Goal: Information Seeking & Learning: Learn about a topic

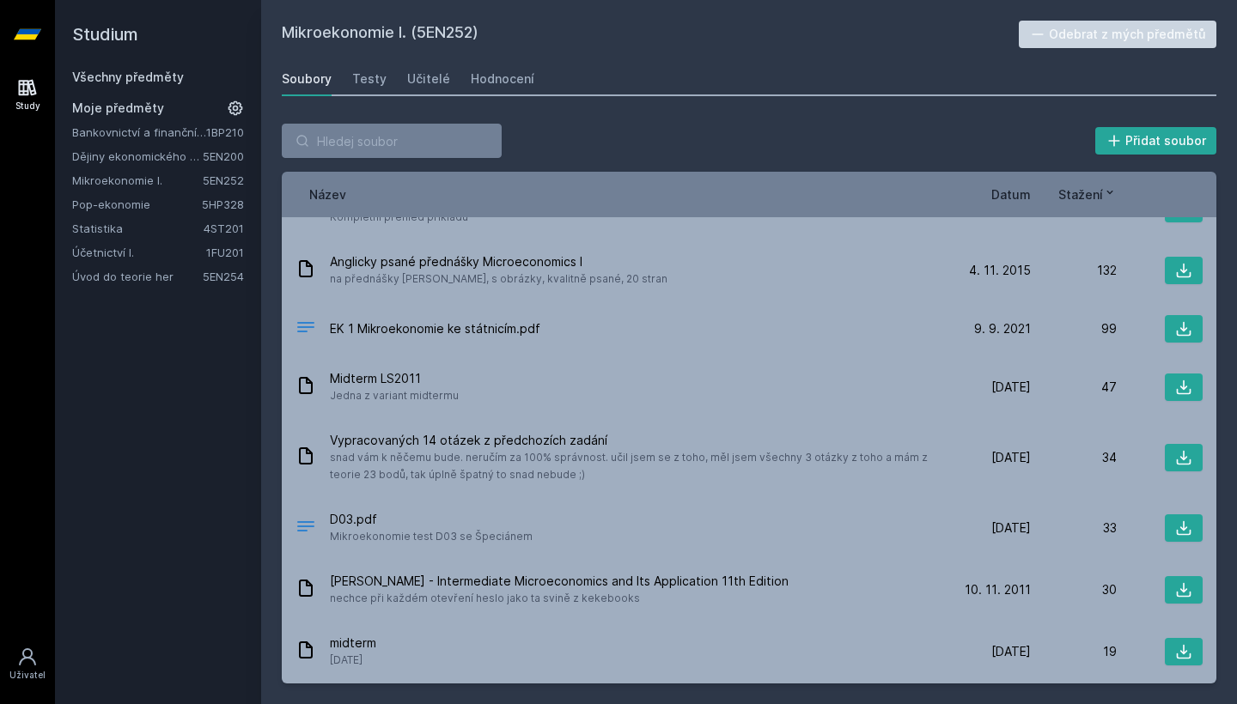
click at [185, 73] on div "Všechny předměty" at bounding box center [158, 77] width 172 height 17
click at [161, 82] on link "Všechny předměty" at bounding box center [128, 77] width 112 height 15
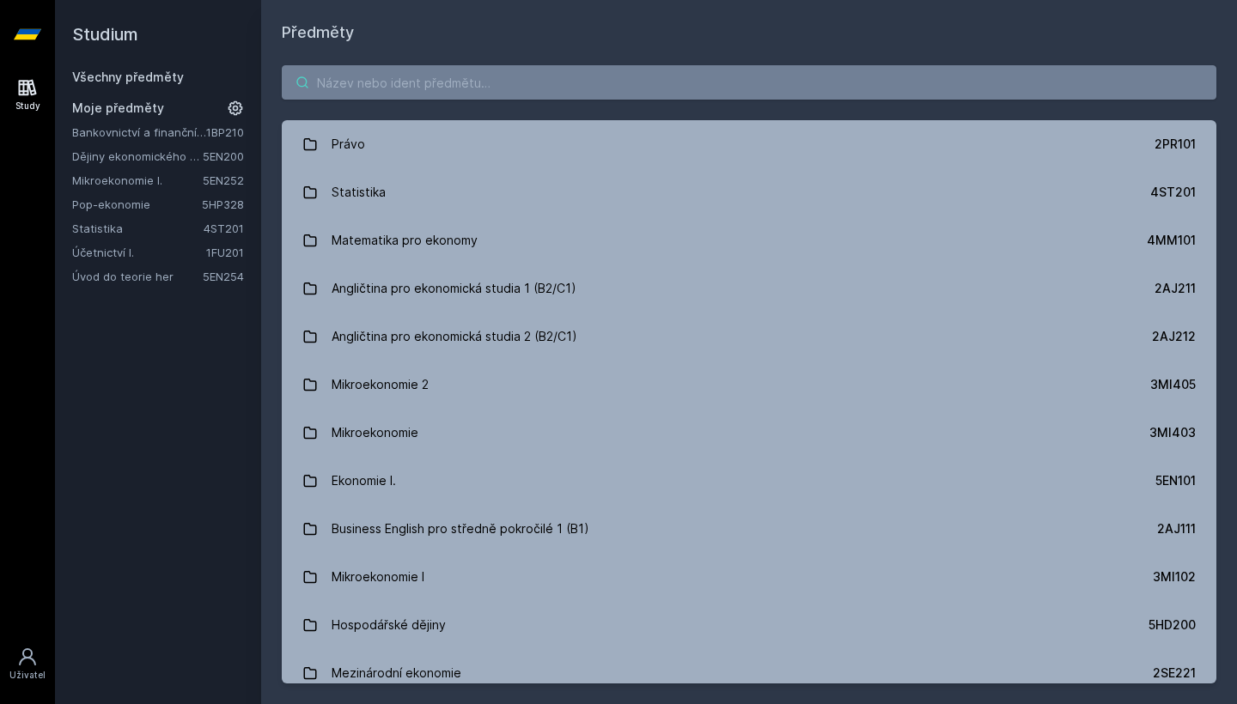
click at [389, 82] on input "search" at bounding box center [749, 82] width 934 height 34
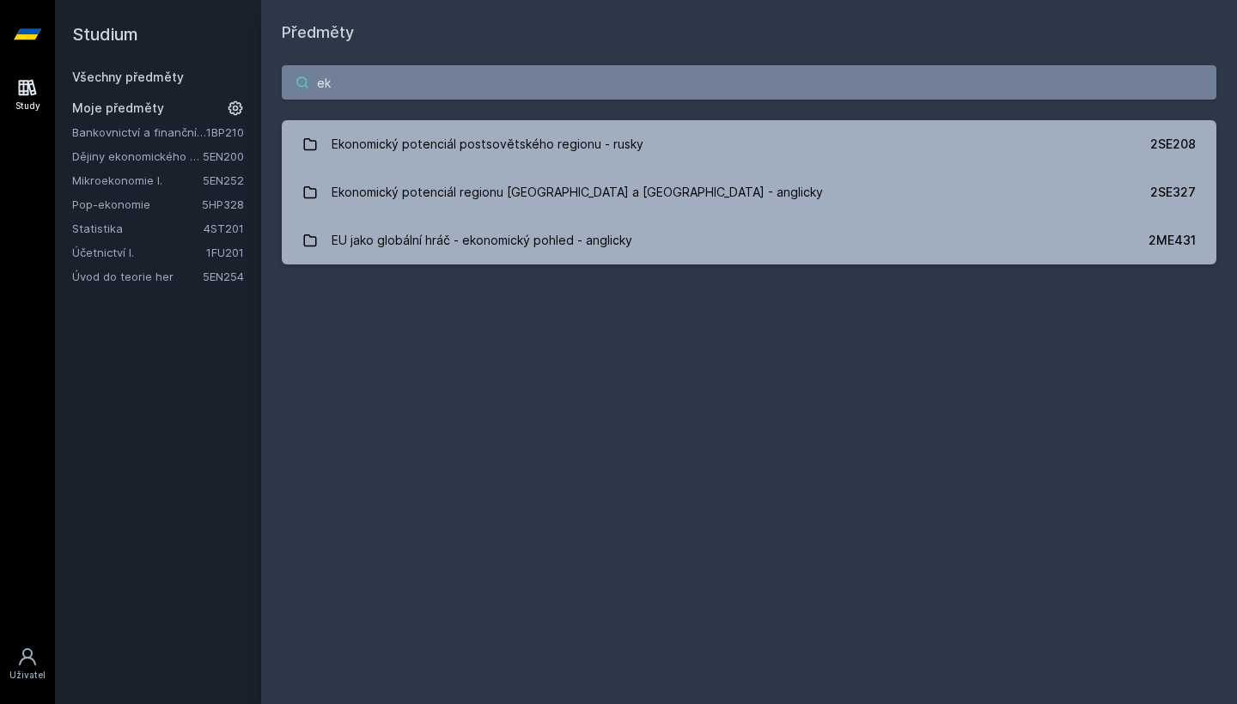
type input "e"
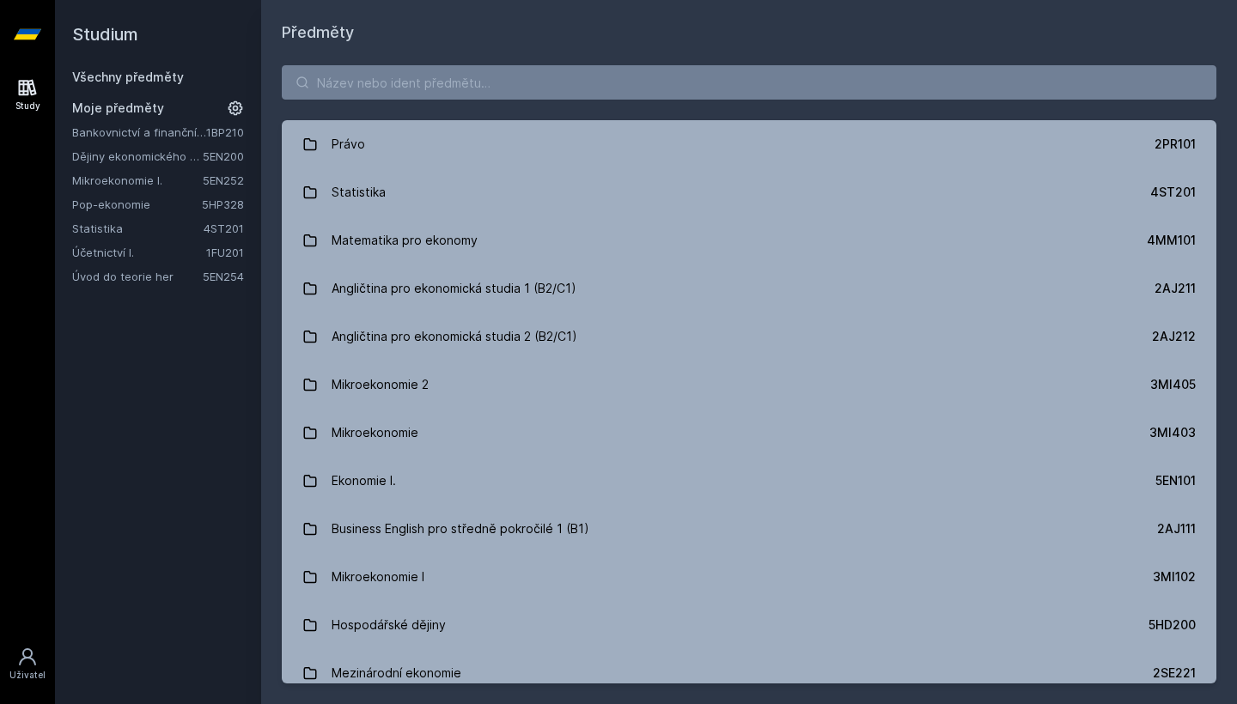
click at [123, 282] on link "Úvod do teorie her" at bounding box center [137, 276] width 131 height 17
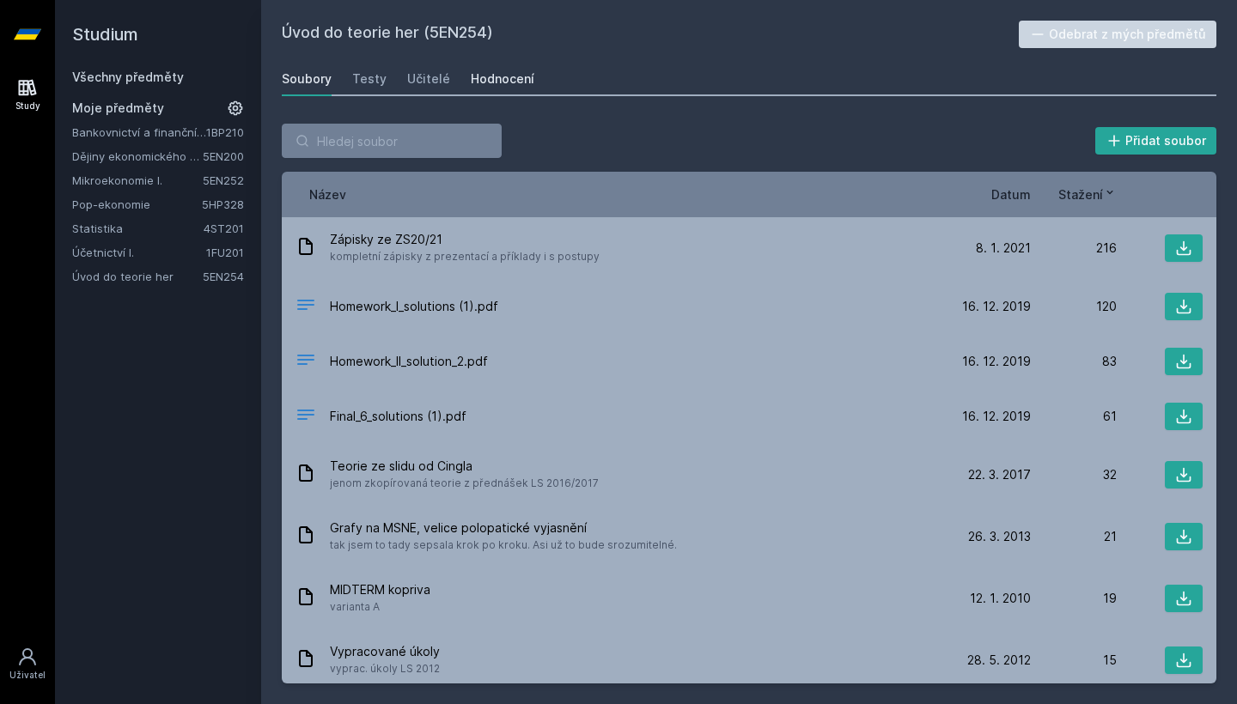
click at [484, 73] on div "Hodnocení" at bounding box center [503, 78] width 64 height 17
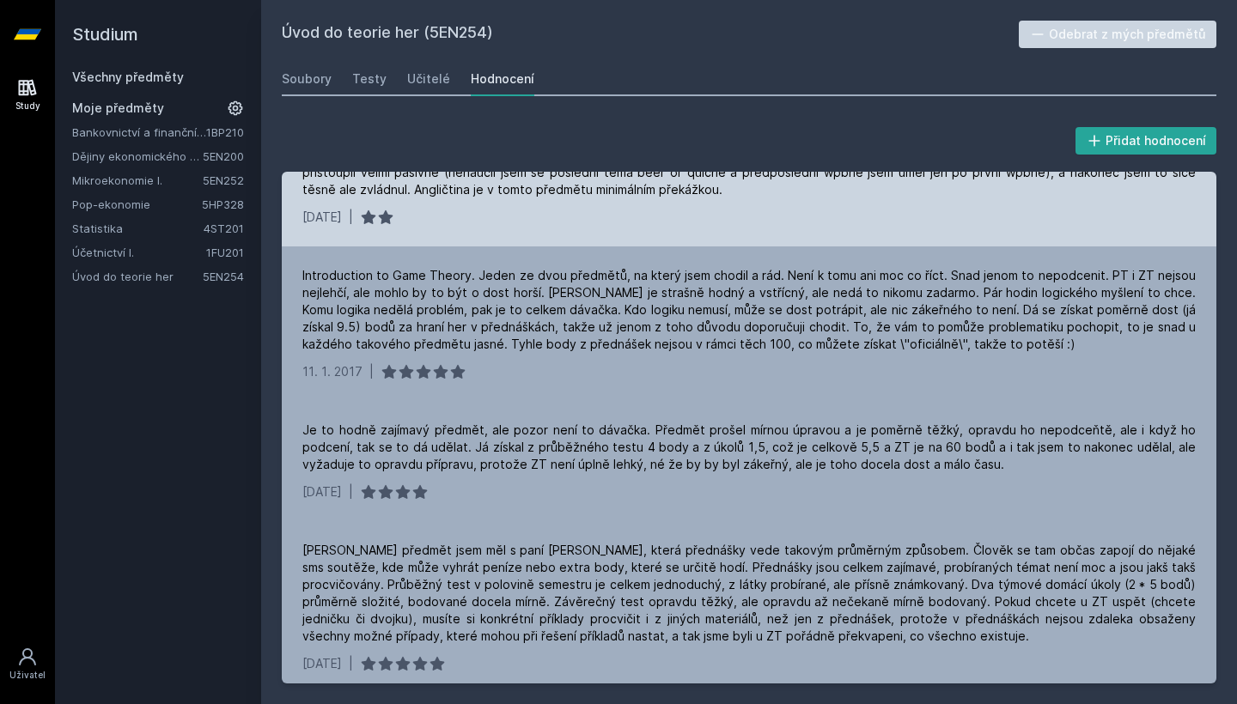
scroll to position [634, 0]
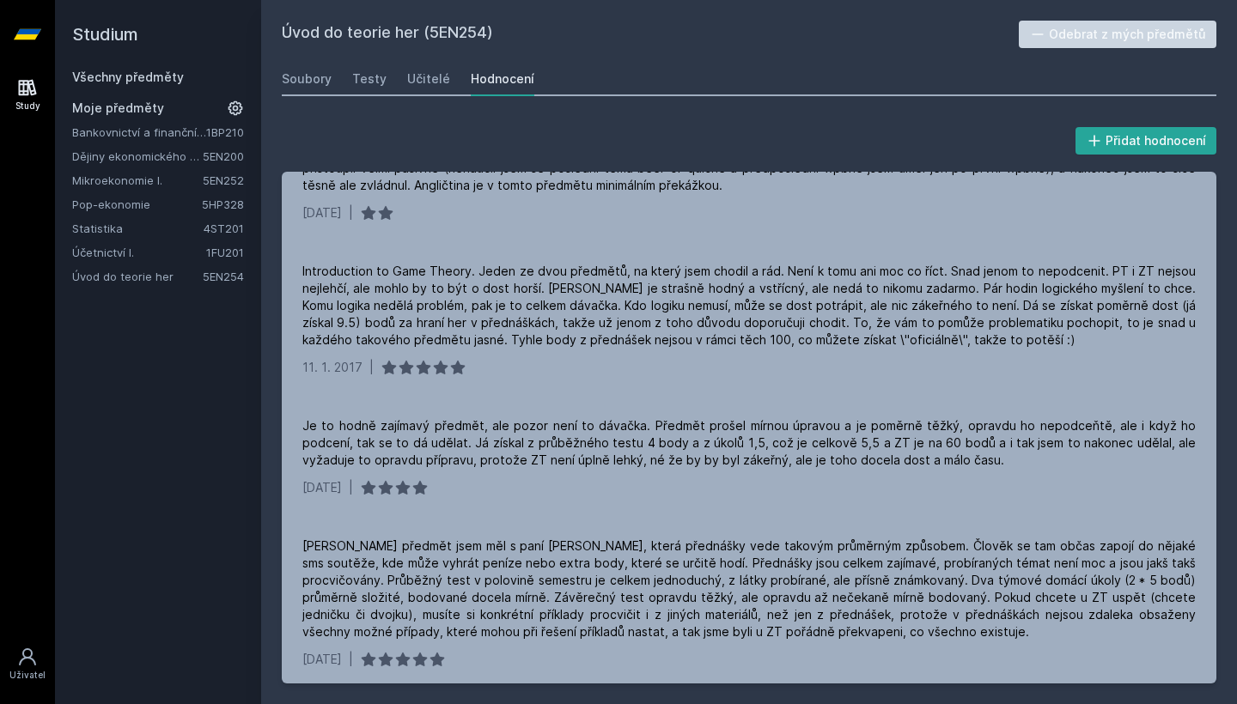
click at [424, 100] on div "Úvod do teorie her (5EN254) Odebrat z mých předmětů [GEOGRAPHIC_DATA] Testy Uči…" at bounding box center [749, 352] width 934 height 663
click at [428, 76] on div "Učitelé" at bounding box center [428, 78] width 43 height 17
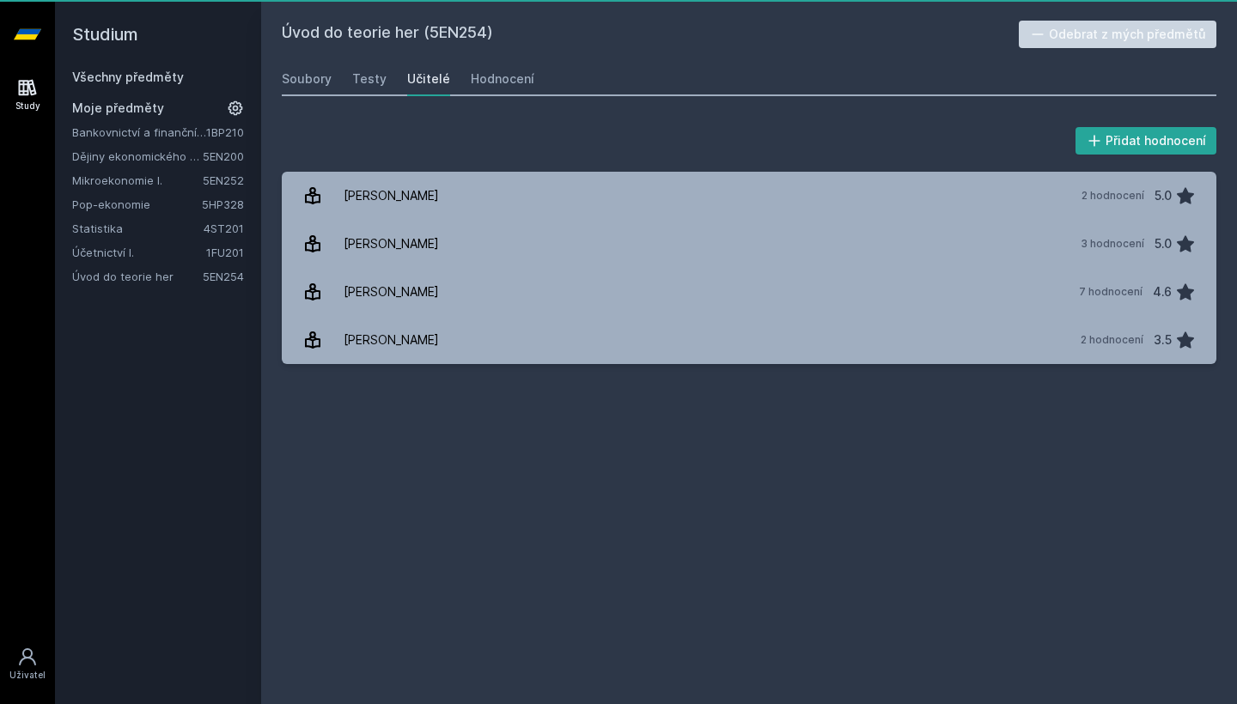
click at [428, 76] on div "Učitelé" at bounding box center [428, 78] width 43 height 17
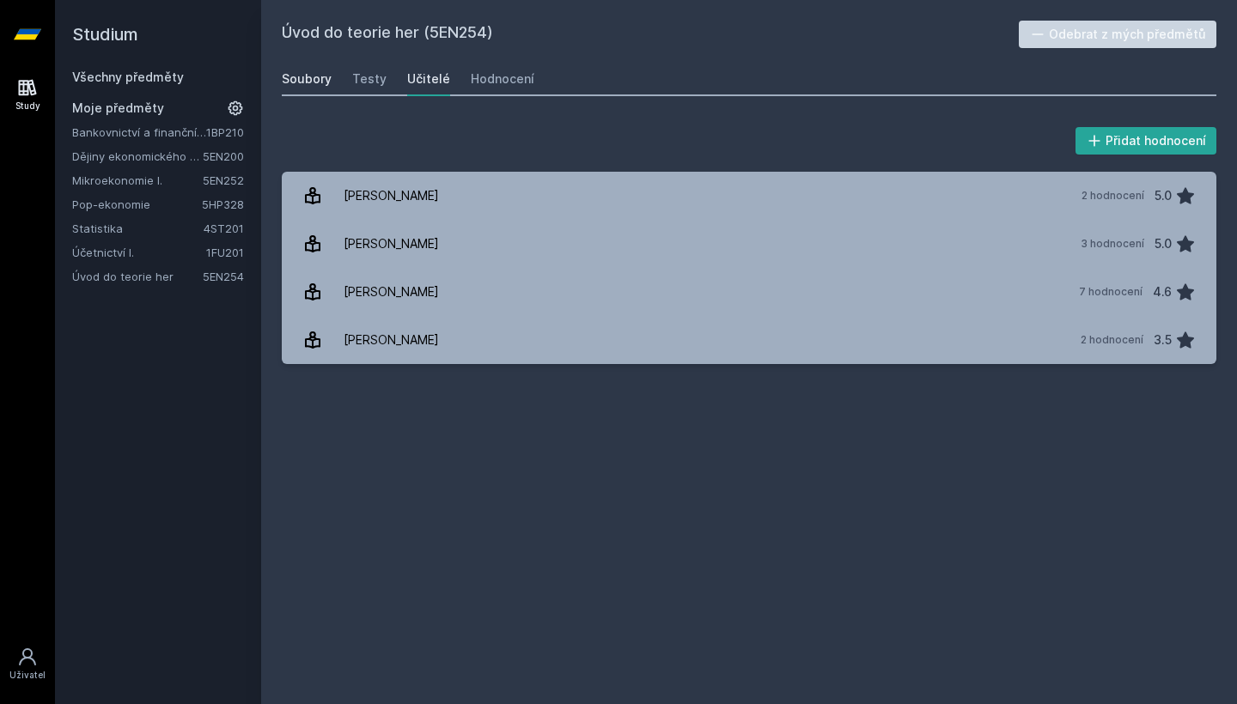
click at [323, 82] on div "Soubory" at bounding box center [307, 78] width 50 height 17
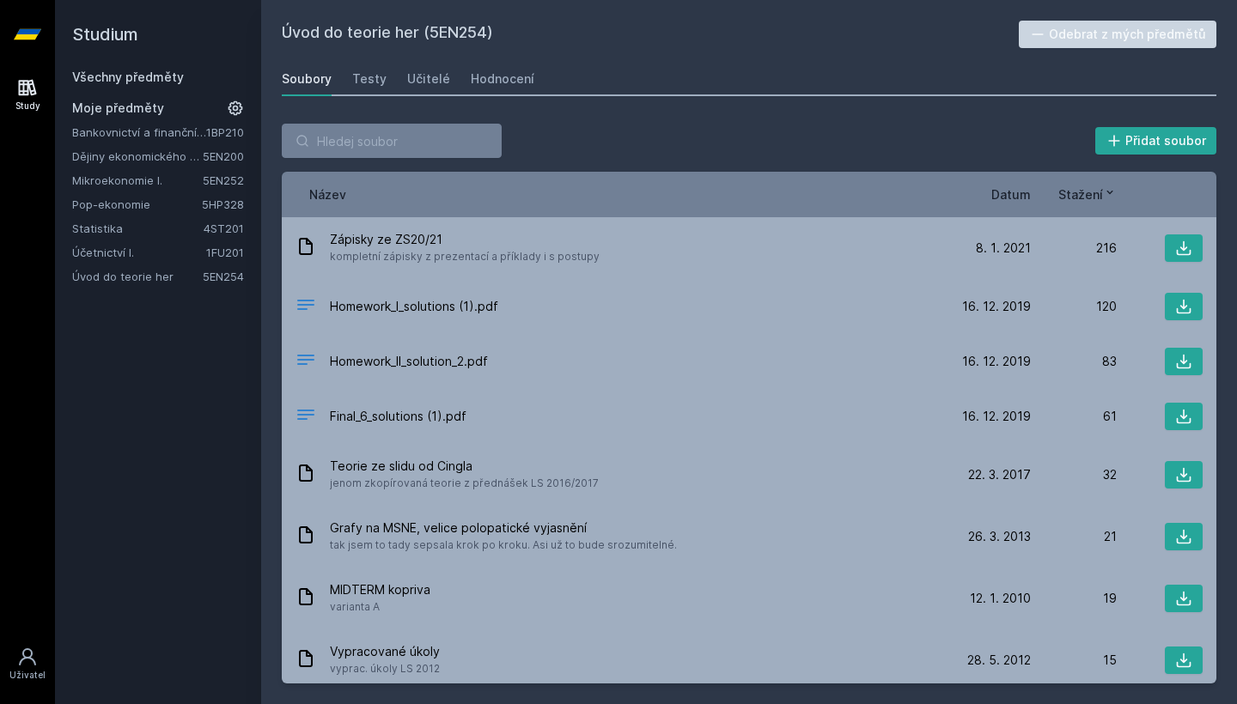
click at [191, 160] on link "Dějiny ekonomického myšlení" at bounding box center [137, 156] width 131 height 17
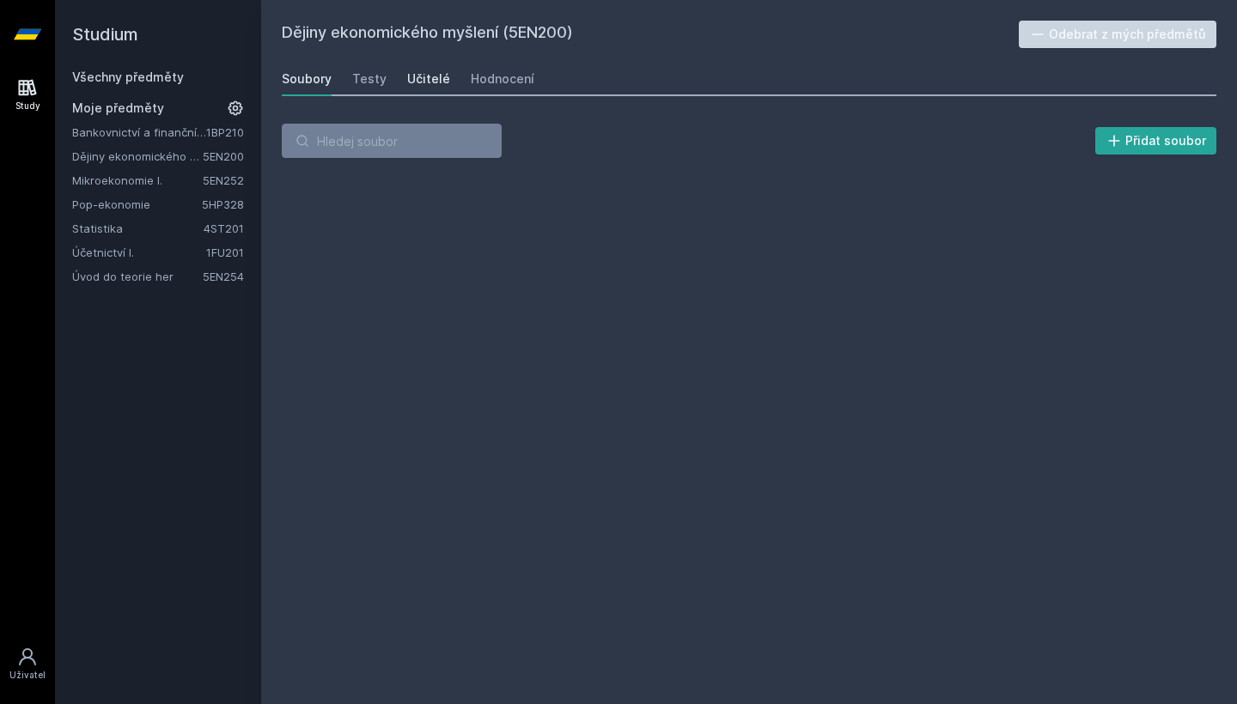
click at [439, 75] on div "Učitelé" at bounding box center [428, 78] width 43 height 17
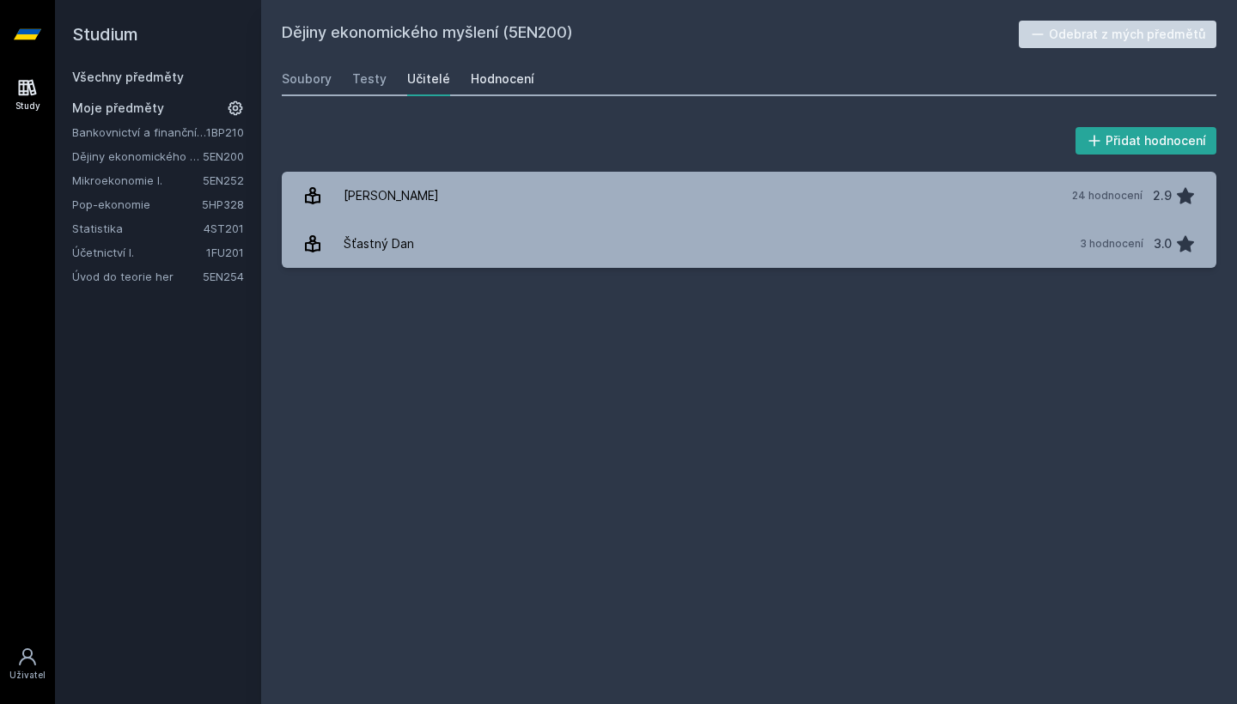
click at [514, 76] on div "Hodnocení" at bounding box center [503, 78] width 64 height 17
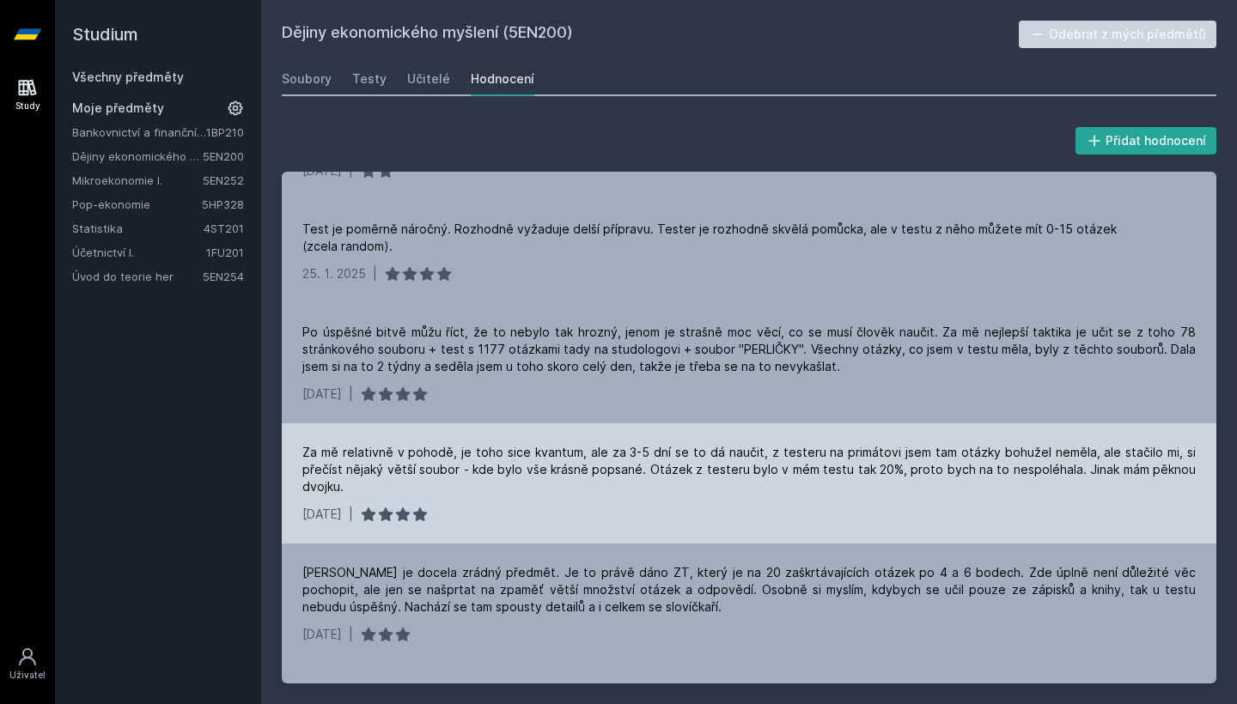
scroll to position [744, 0]
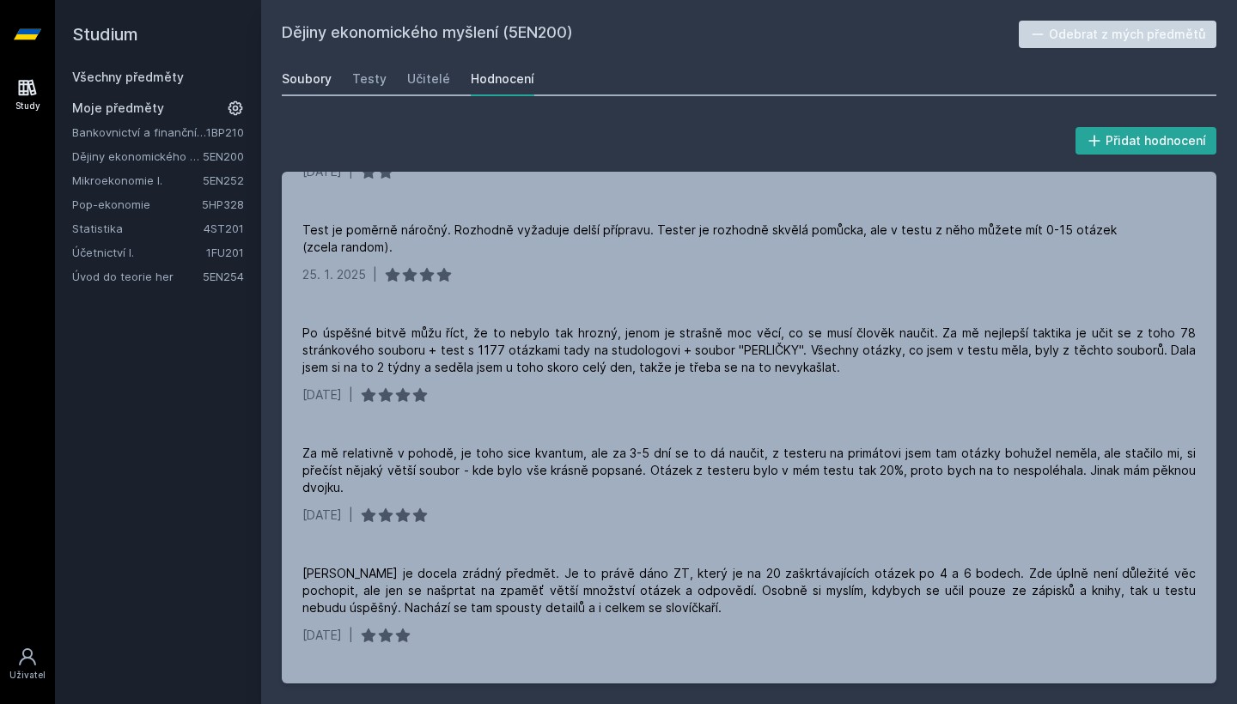
click at [307, 70] on link "Soubory" at bounding box center [307, 79] width 50 height 34
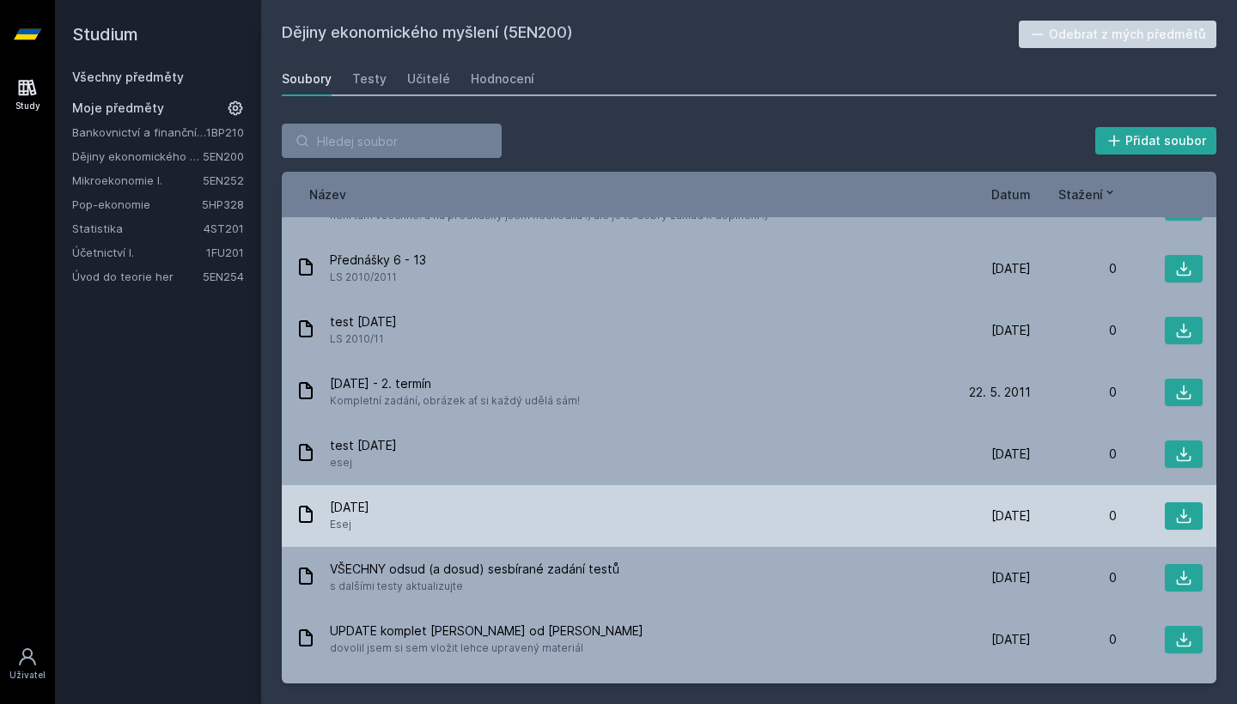
scroll to position [3326, 0]
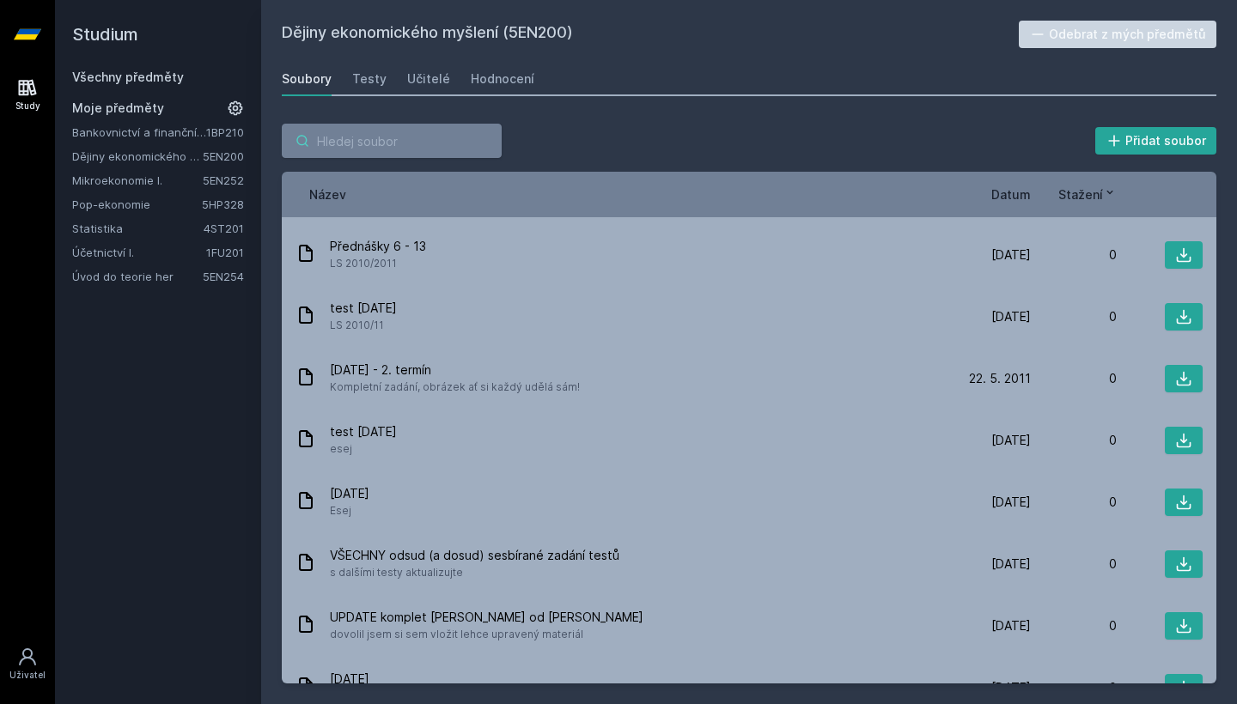
click at [384, 155] on input "search" at bounding box center [392, 141] width 220 height 34
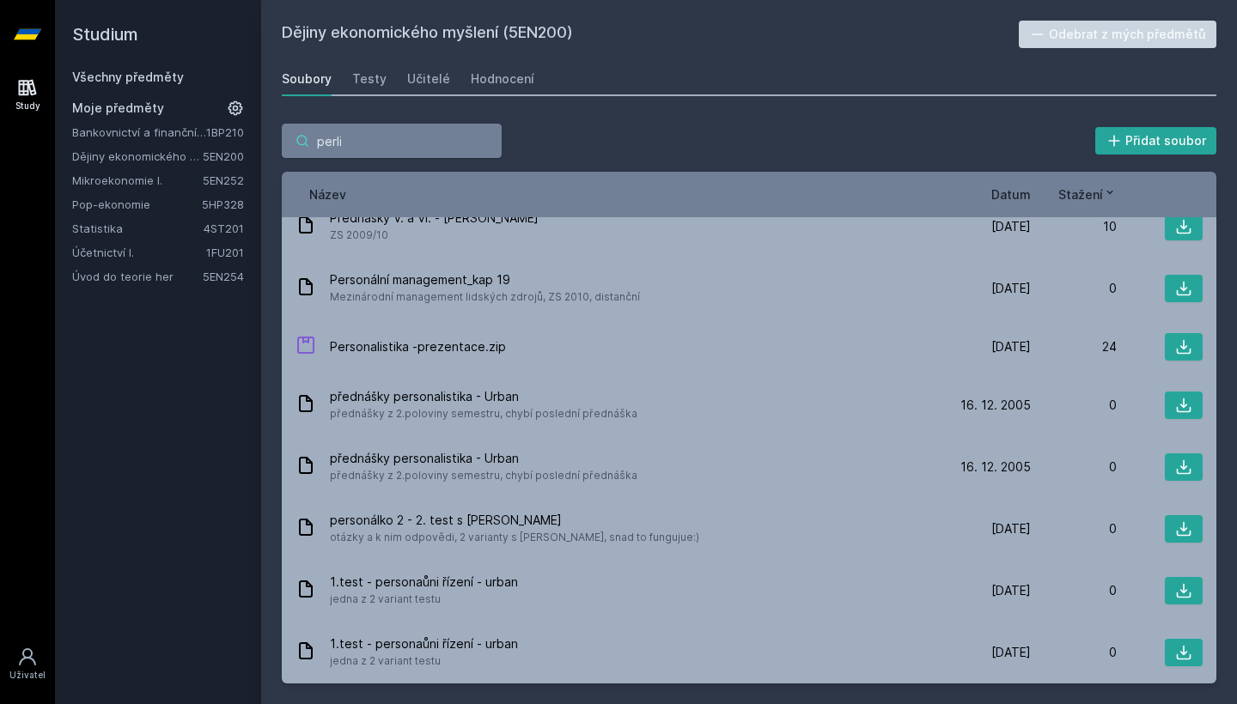
scroll to position [0, 0]
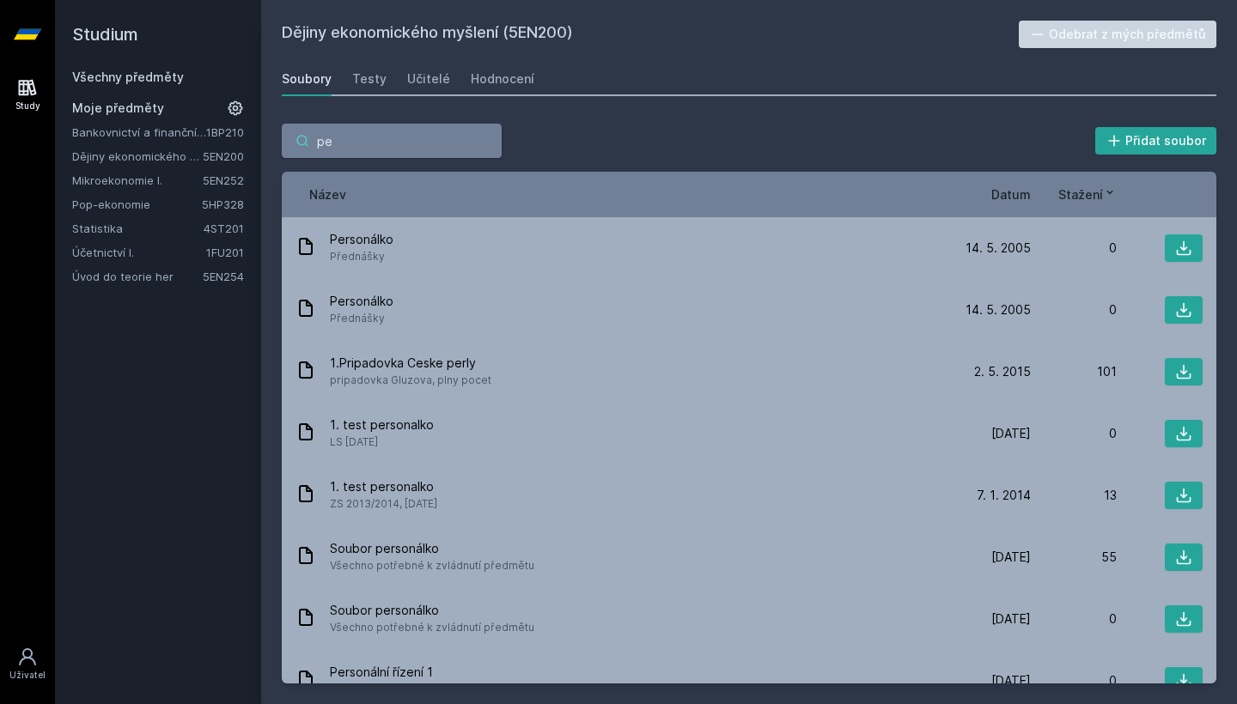
type input "p"
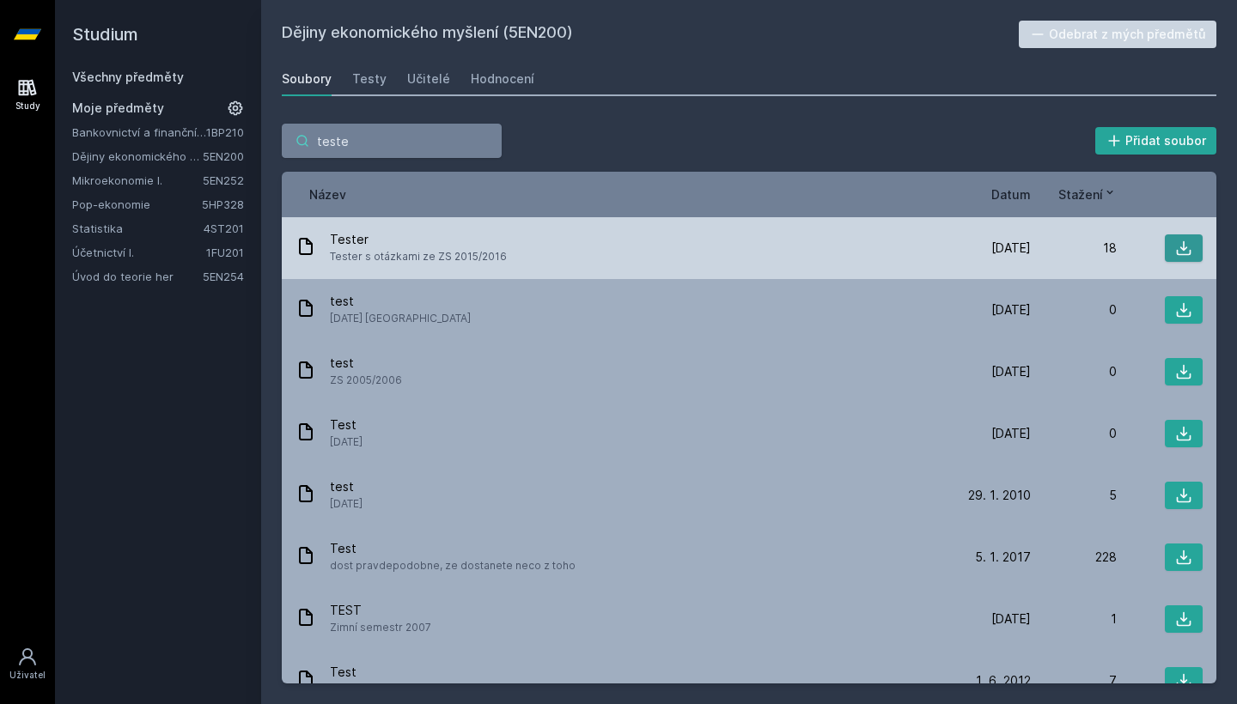
type input "teste"
click at [1178, 253] on icon at bounding box center [1183, 248] width 17 height 17
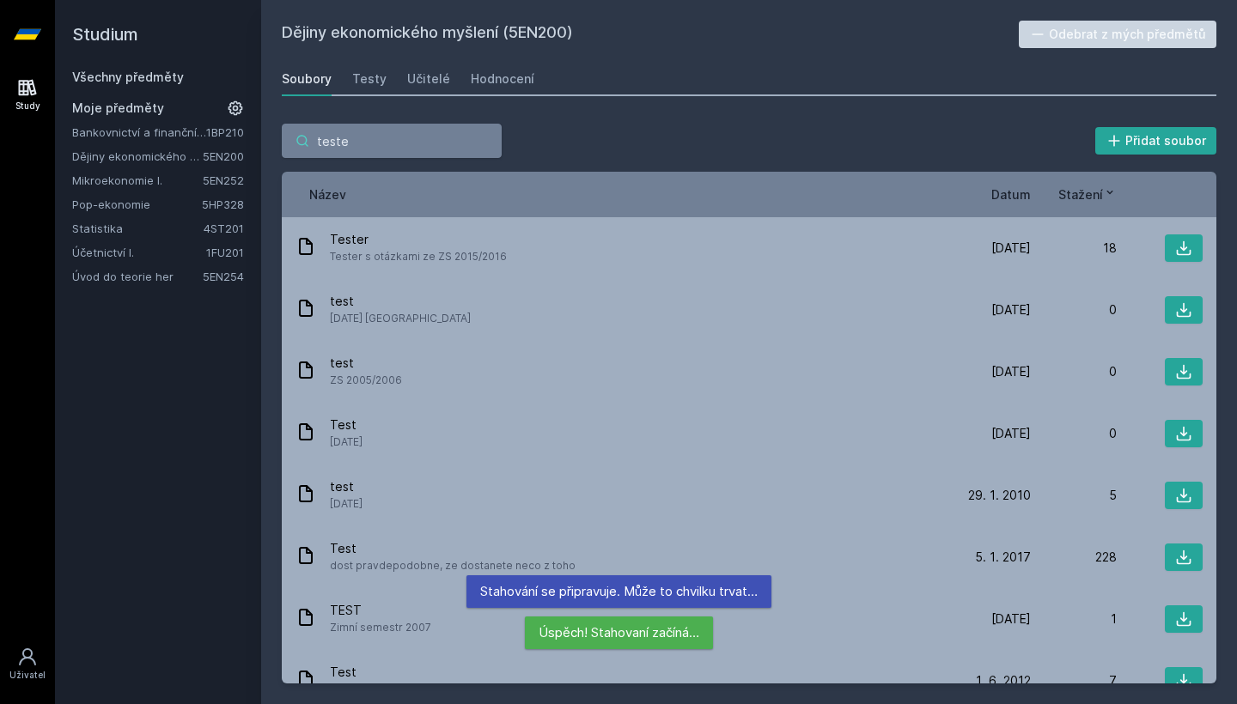
click at [486, 138] on input "teste" at bounding box center [392, 141] width 220 height 34
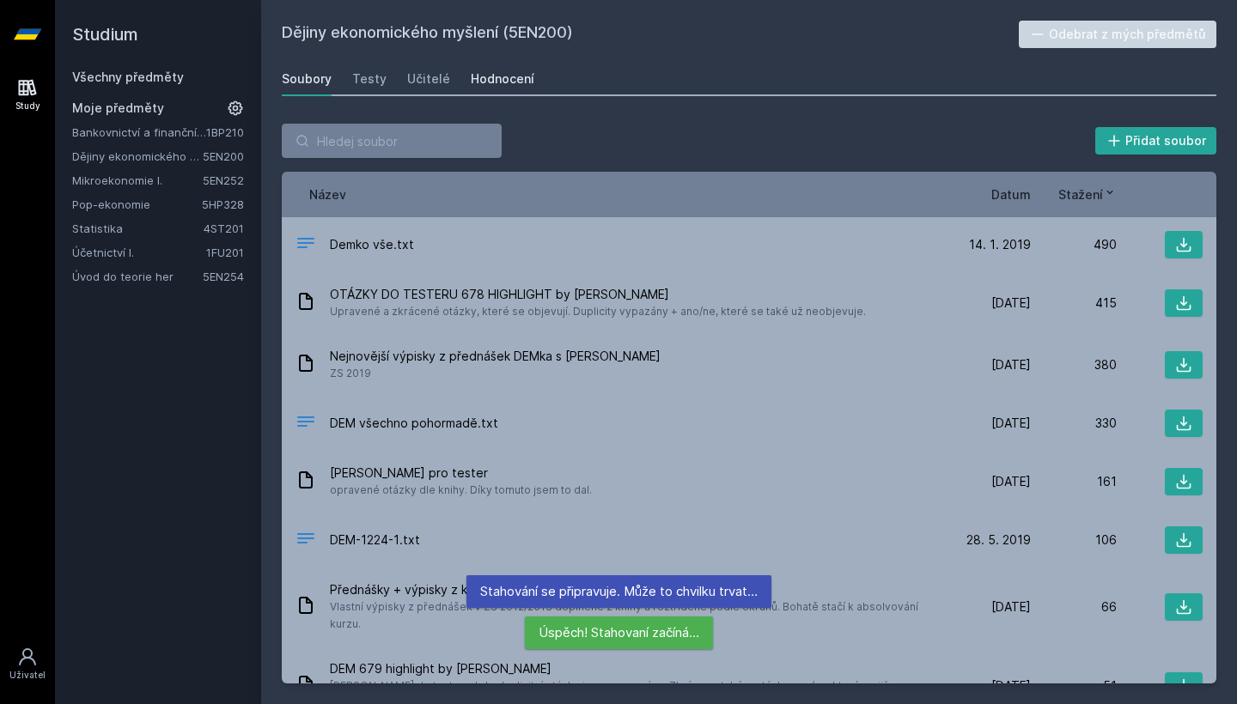
click at [477, 72] on div "Hodnocení" at bounding box center [503, 78] width 64 height 17
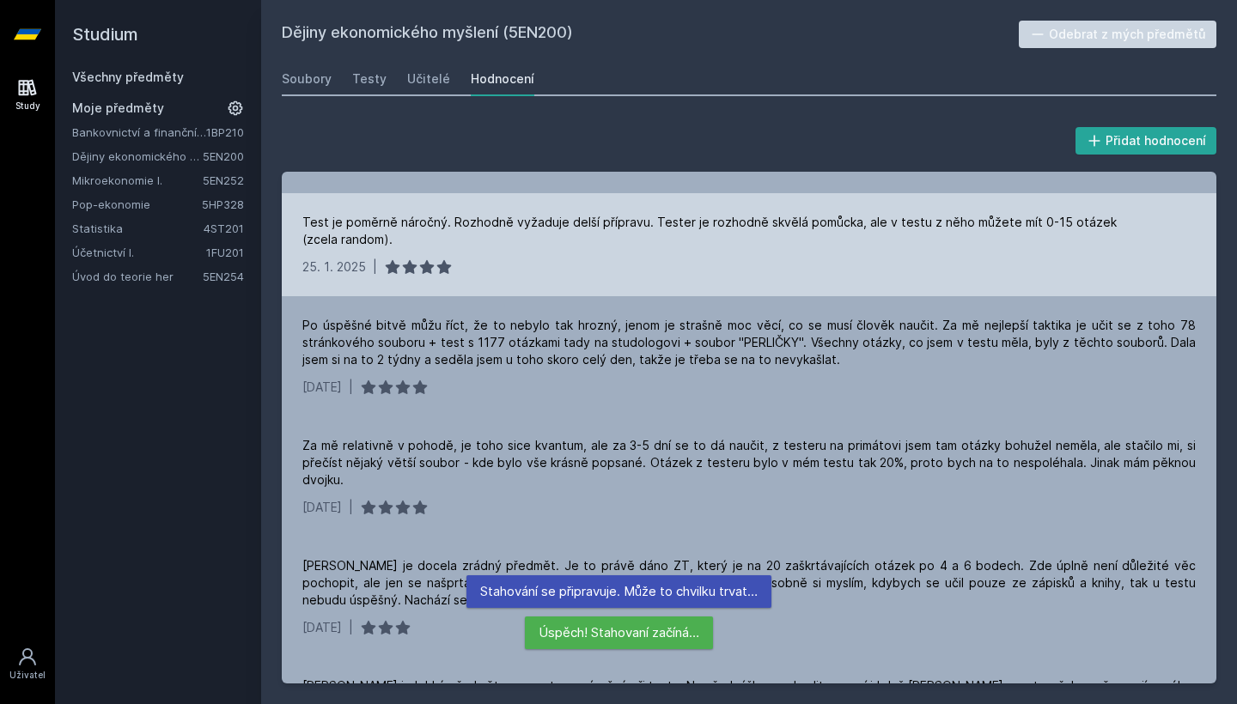
scroll to position [789, 0]
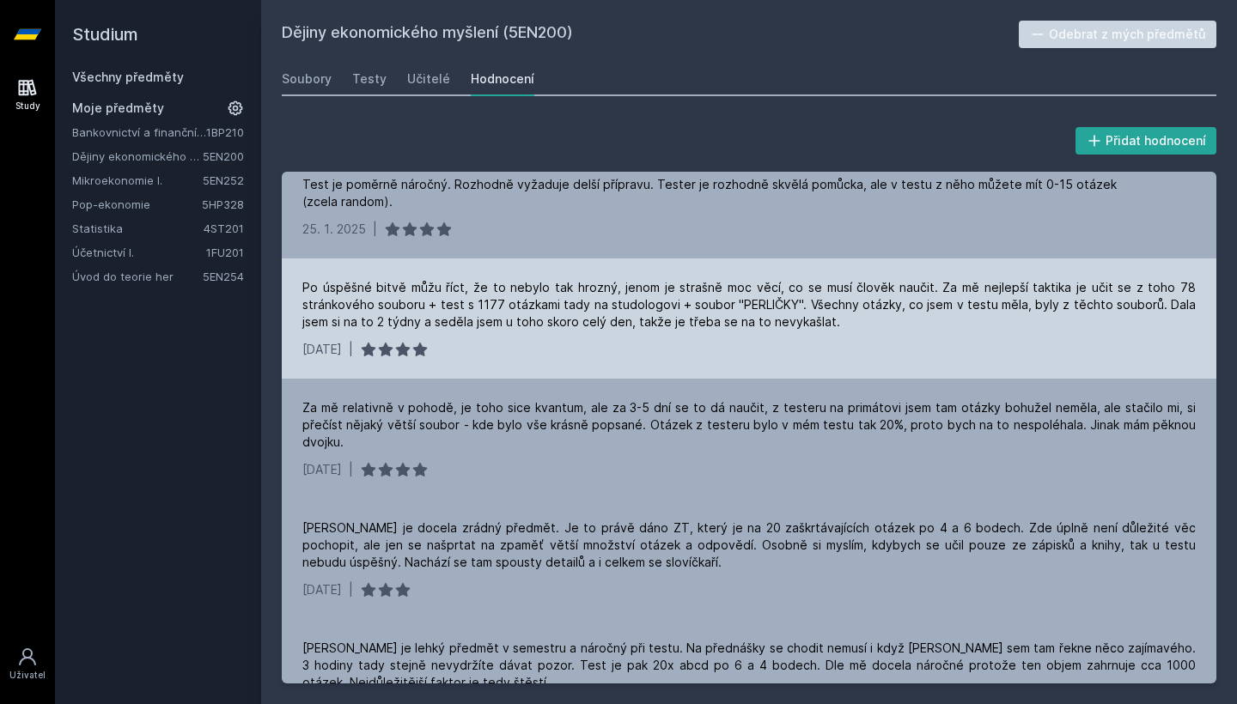
click at [539, 320] on div "Po úspěšné bitvě můžu říct, že to nebylo tak hrozný, jenom je strašně moc věcí,…" at bounding box center [749, 319] width 934 height 120
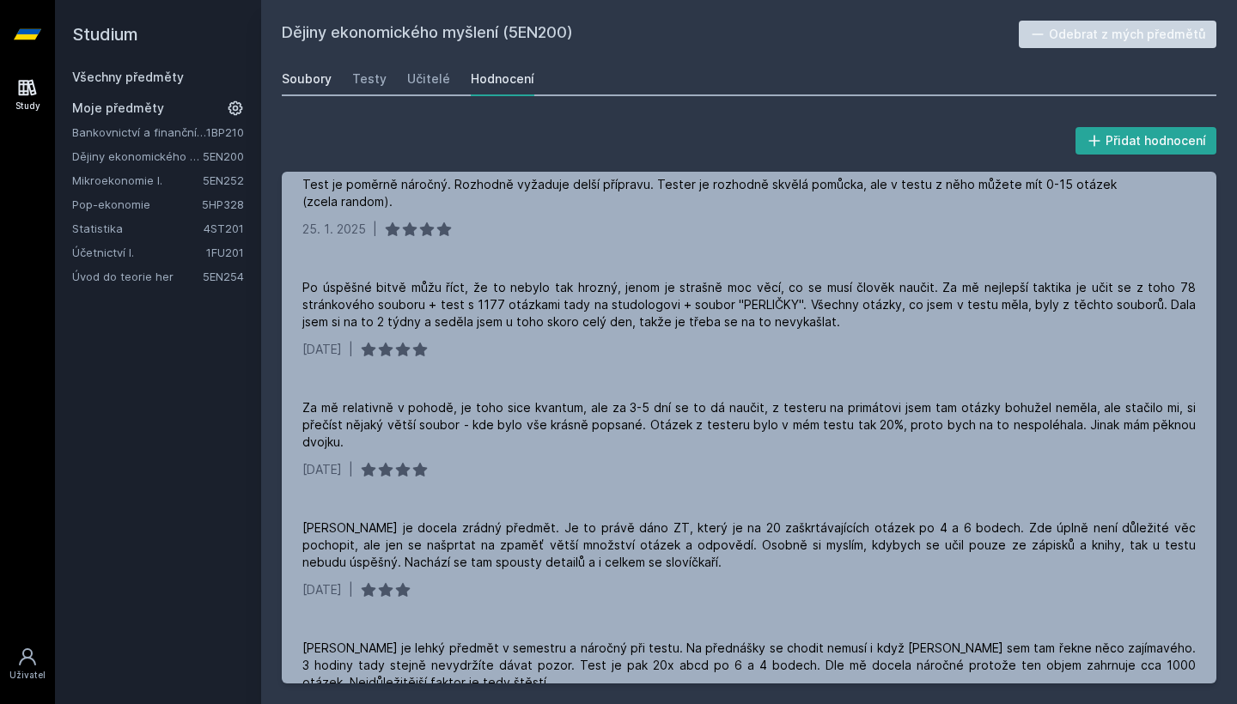
click at [324, 90] on link "Soubory" at bounding box center [307, 79] width 50 height 34
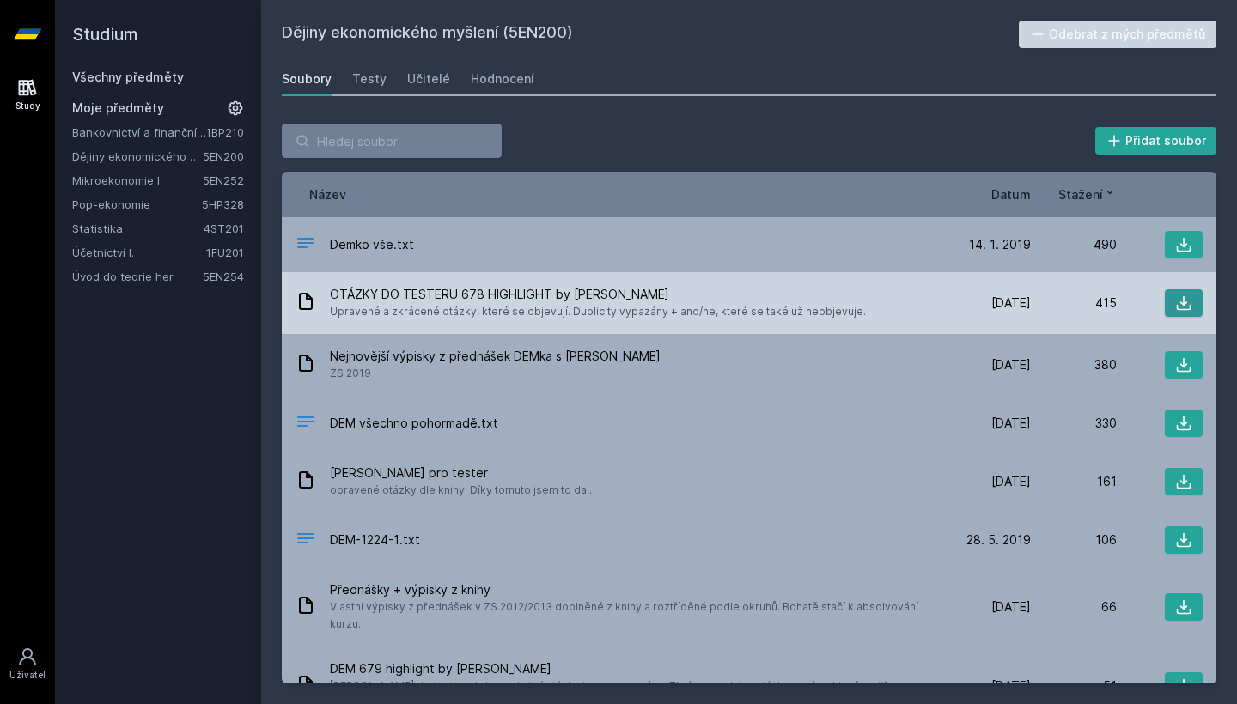
click at [1178, 302] on icon at bounding box center [1183, 303] width 17 height 17
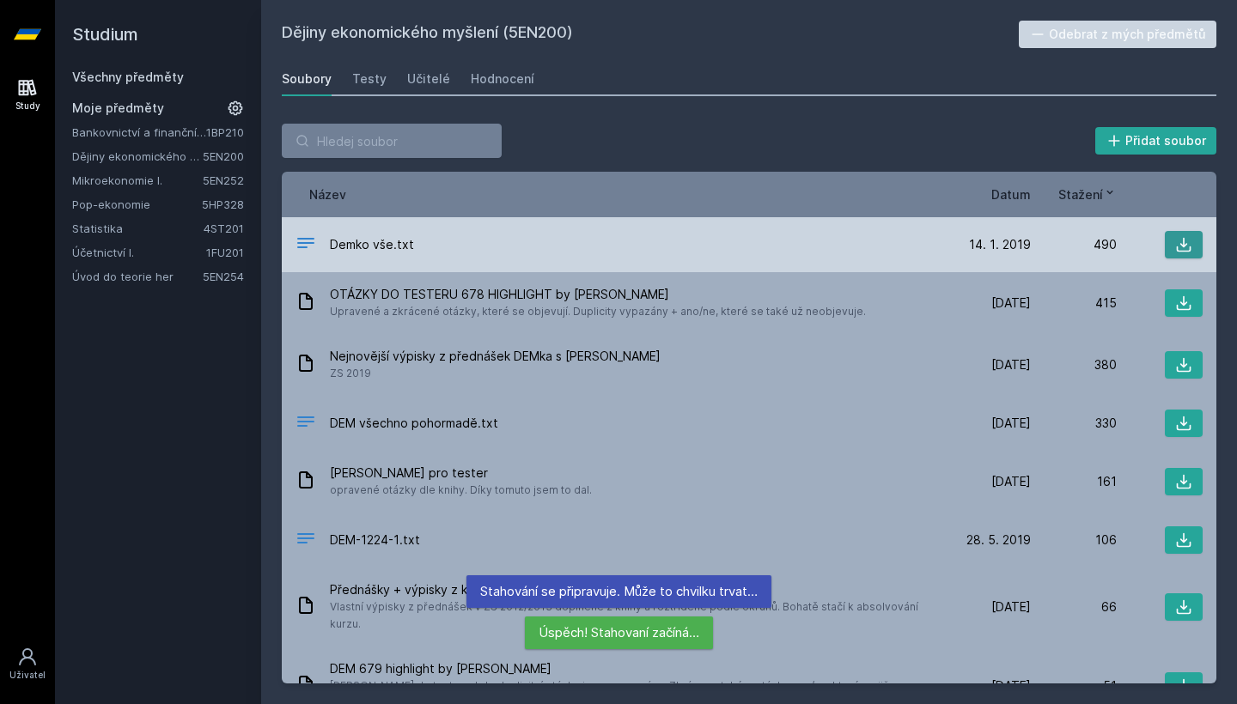
click at [1179, 246] on icon at bounding box center [1183, 244] width 17 height 17
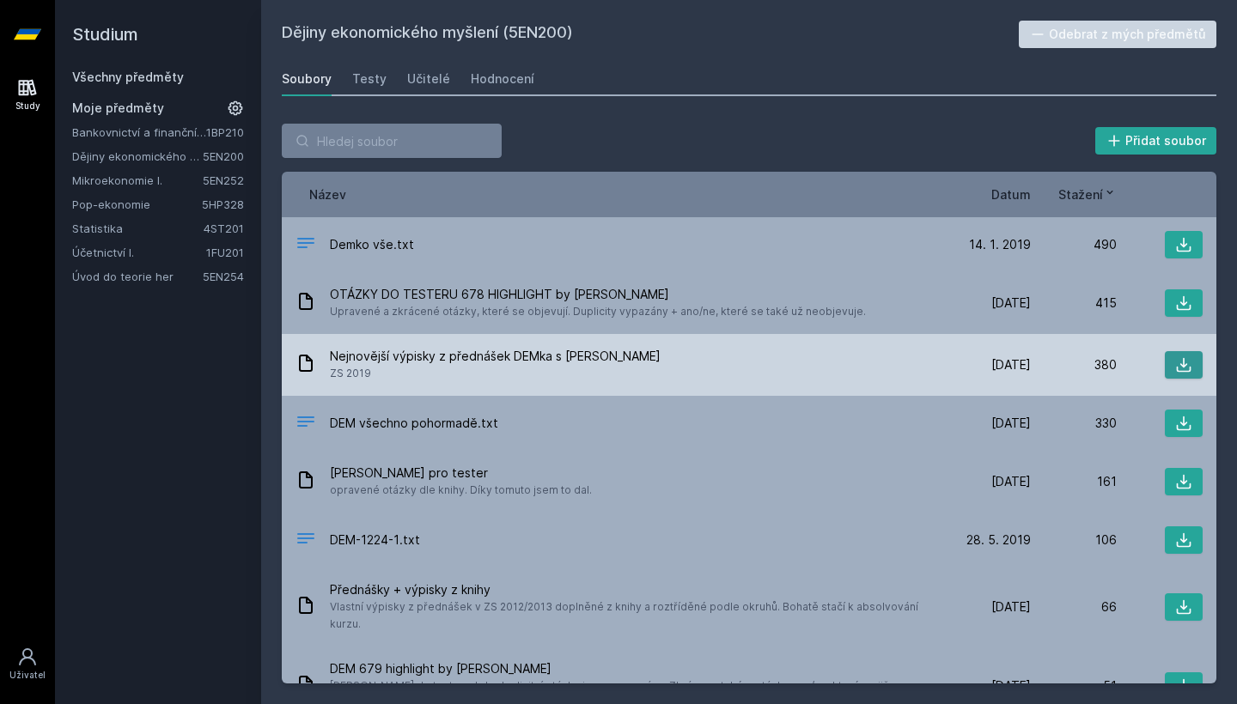
click at [1172, 378] on button at bounding box center [1184, 364] width 38 height 27
